Goal: Task Accomplishment & Management: Complete application form

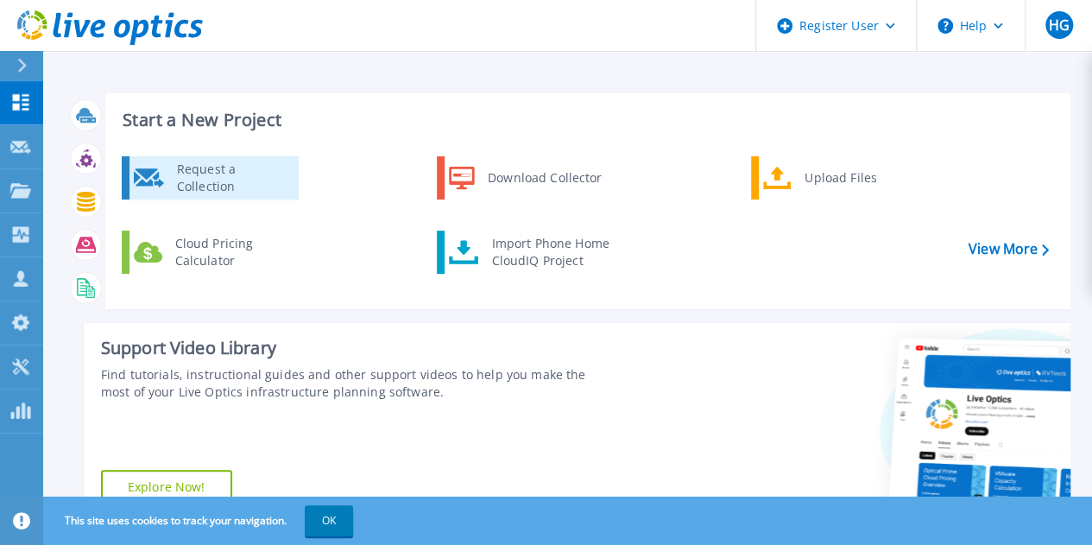
click at [207, 182] on div "Request a Collection" at bounding box center [231, 178] width 126 height 35
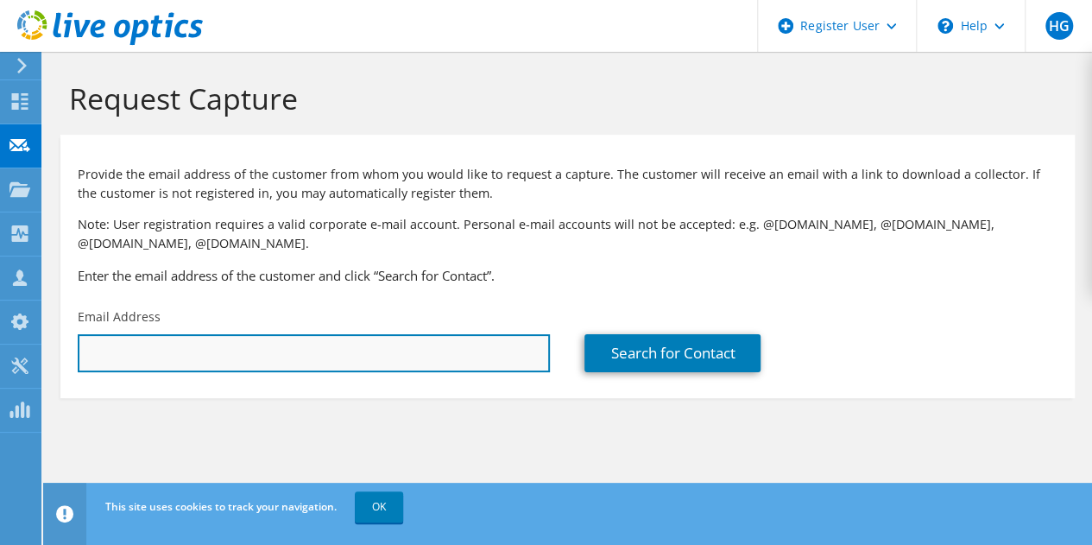
click at [330, 367] on input "text" at bounding box center [314, 353] width 472 height 38
paste input "[PERSON_NAME][EMAIL_ADDRESS][PERSON_NAME][DOMAIN_NAME]"
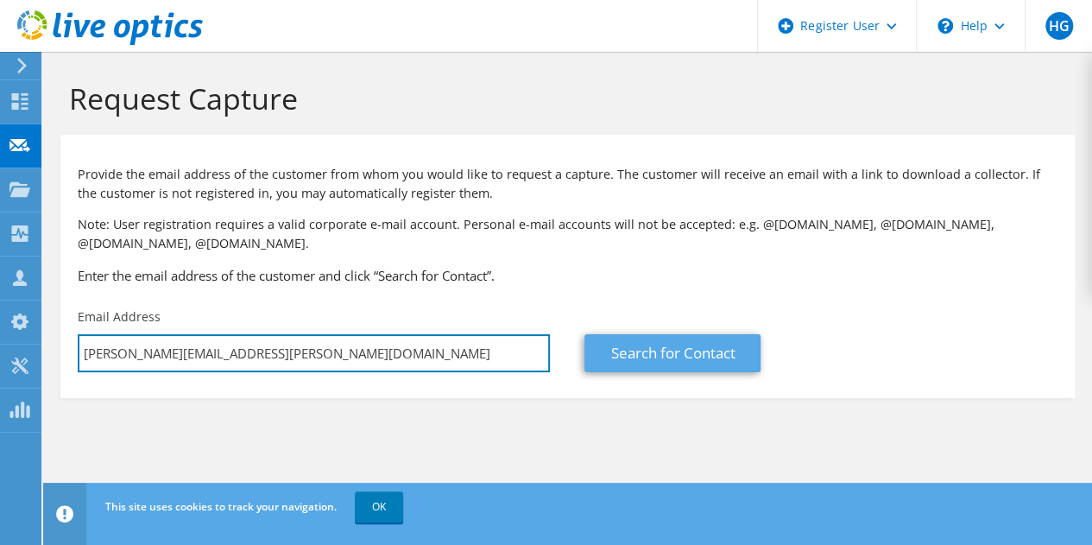
type input "[PERSON_NAME][EMAIL_ADDRESS][PERSON_NAME][DOMAIN_NAME]"
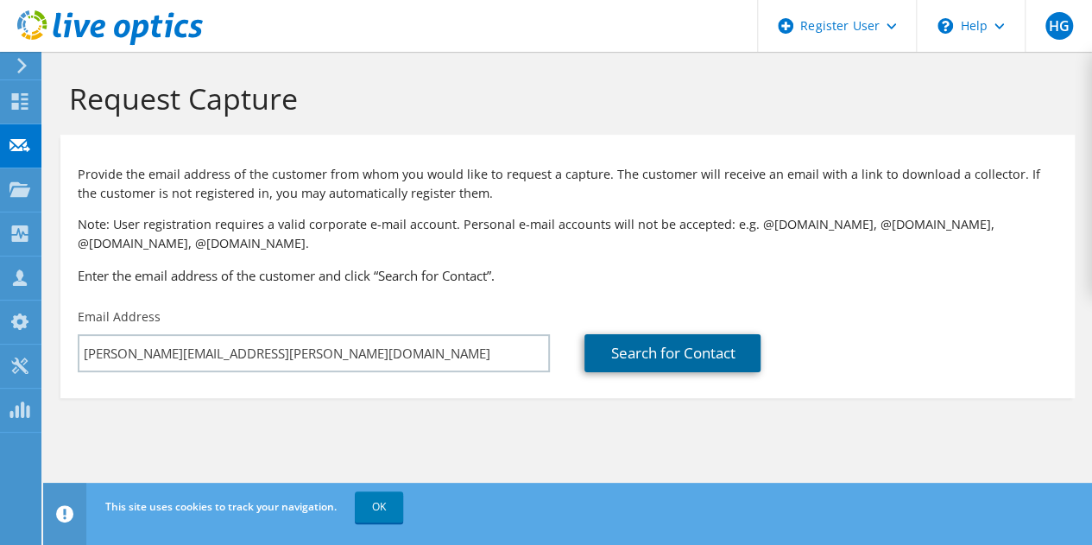
click at [689, 356] on link "Search for Contact" at bounding box center [672, 353] width 176 height 38
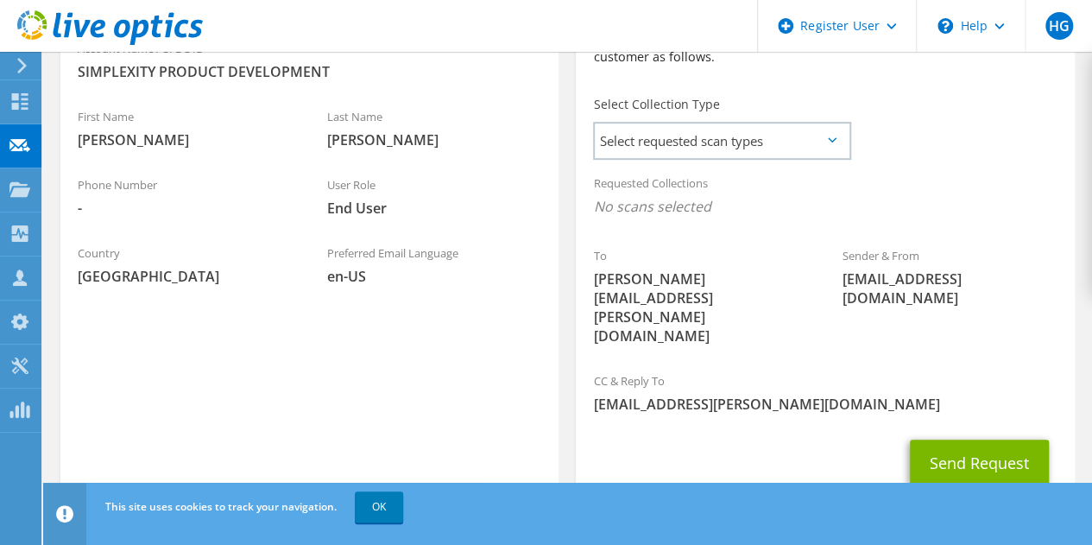
scroll to position [447, 0]
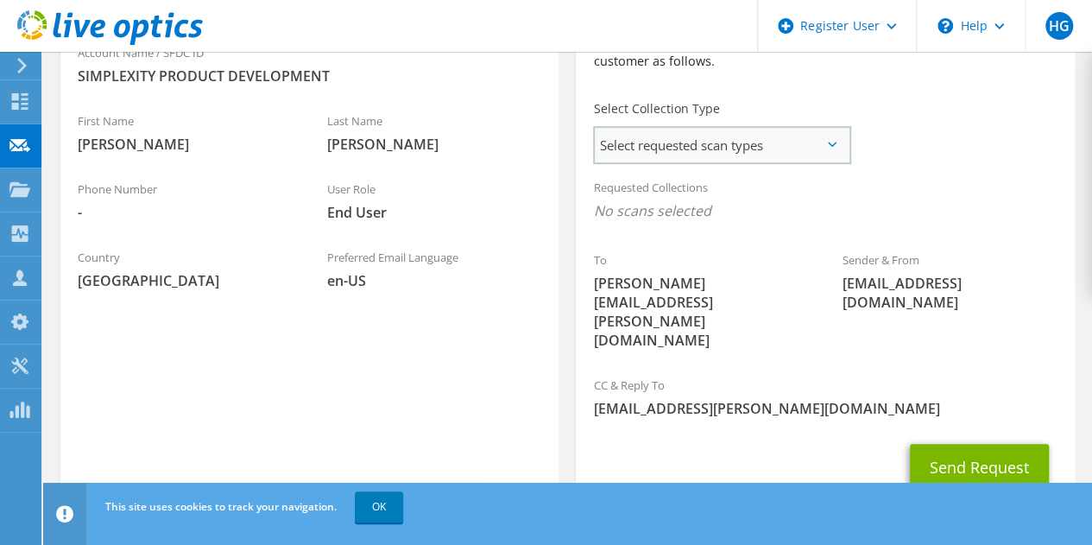
click at [690, 149] on span "Select requested scan types" at bounding box center [722, 145] width 254 height 35
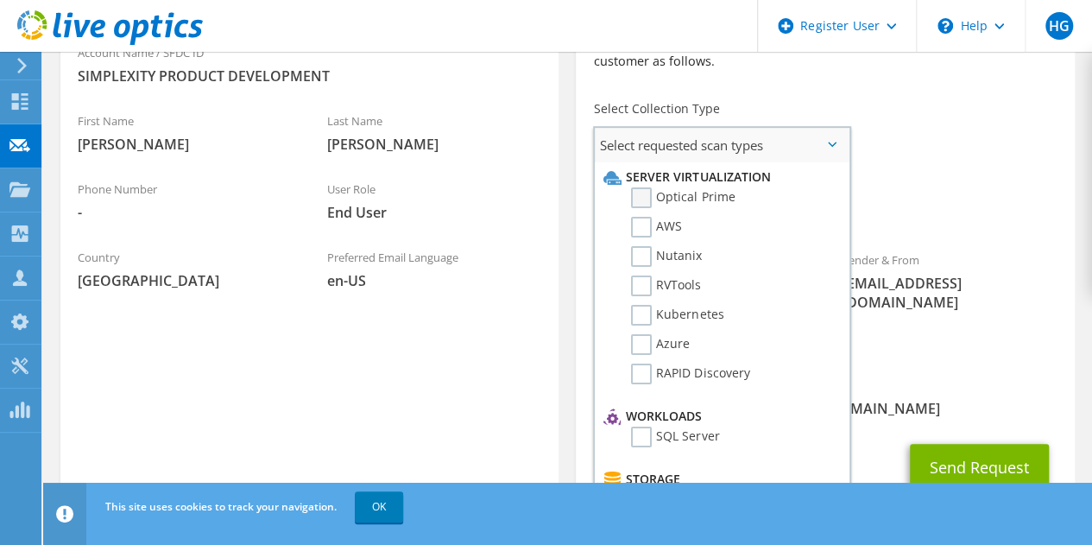
click at [654, 199] on label "Optical Prime" at bounding box center [683, 197] width 104 height 21
click at [0, 0] on input "Optical Prime" at bounding box center [0, 0] width 0 height 0
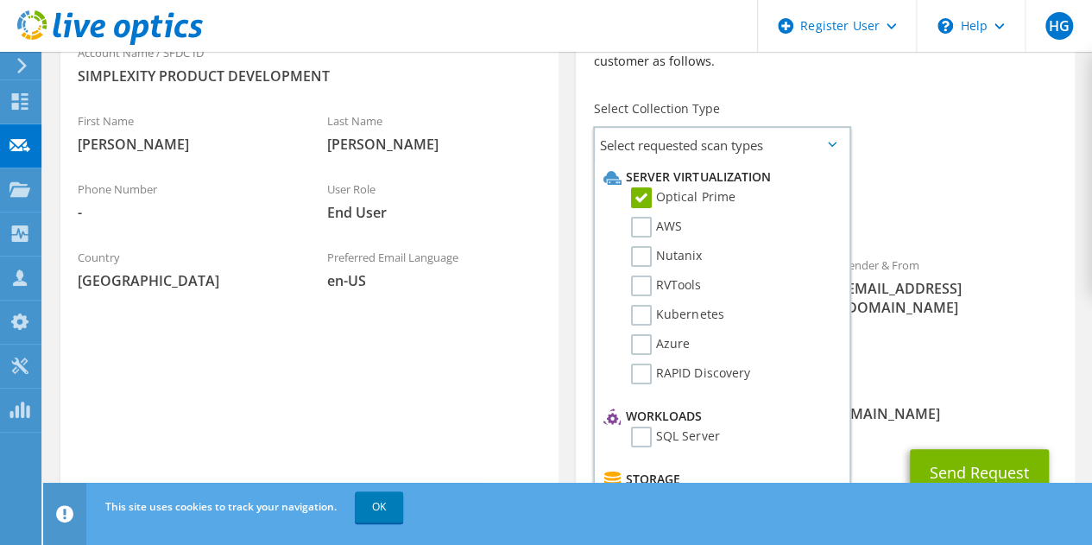
click at [1010, 205] on span "Optical Prime" at bounding box center [824, 215] width 463 height 28
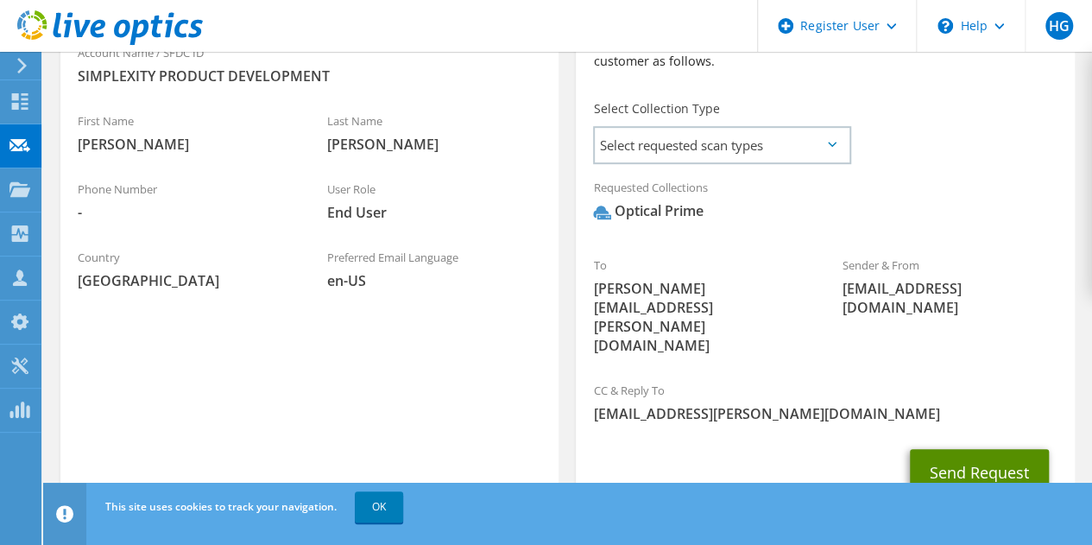
click at [972, 449] on button "Send Request" at bounding box center [979, 472] width 139 height 47
